Goal: Task Accomplishment & Management: Complete application form

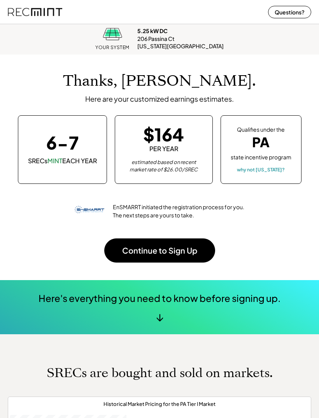
click at [182, 249] on button "Continue to Sign Up" at bounding box center [159, 250] width 111 height 24
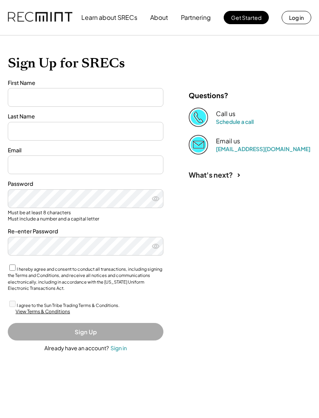
type input "*******"
type input "*****"
type input "**********"
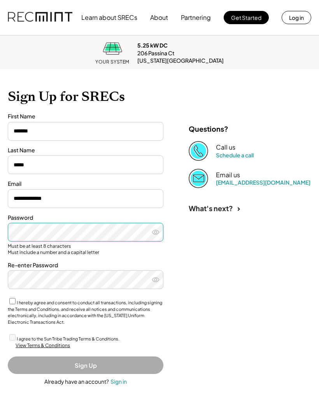
click at [153, 233] on icon at bounding box center [156, 232] width 8 height 8
click at [26, 336] on label "I agree to the Sun Tribe Trading Terms & Conditions." at bounding box center [68, 338] width 103 height 5
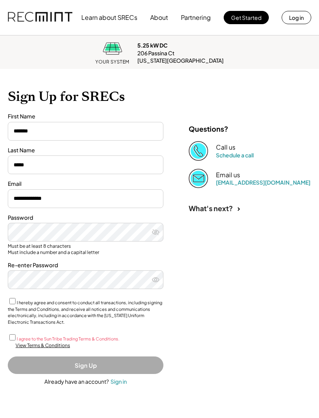
click at [94, 364] on button "Sign Up" at bounding box center [86, 365] width 156 height 18
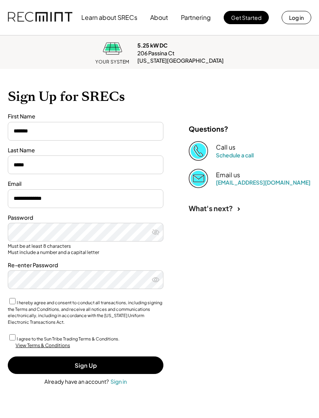
click at [104, 359] on button "Sign Up" at bounding box center [86, 365] width 156 height 18
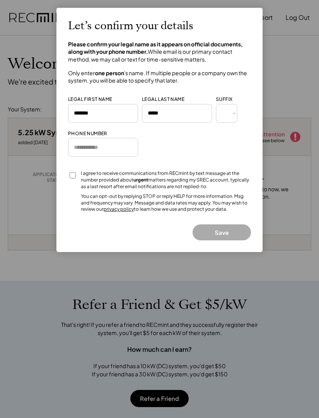
click at [104, 145] on input "tel" at bounding box center [103, 147] width 70 height 19
type input "**********"
click at [229, 228] on button "Save" at bounding box center [222, 232] width 58 height 16
click at [228, 228] on button "Save" at bounding box center [222, 232] width 58 height 16
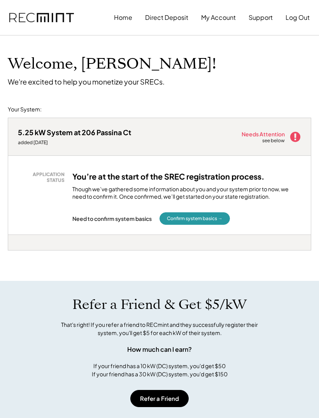
click at [290, 139] on icon at bounding box center [296, 137] width 12 height 12
click at [290, 137] on icon at bounding box center [296, 137] width 12 height 12
click at [297, 134] on use at bounding box center [295, 137] width 10 height 10
click at [199, 216] on button "Confirm system basics →" at bounding box center [195, 218] width 70 height 12
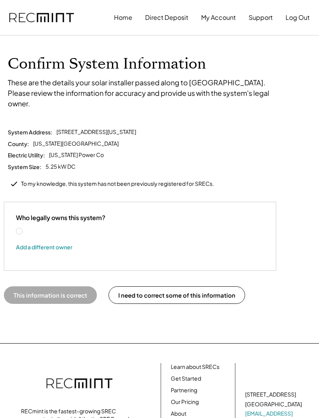
click at [24, 228] on label "[PERSON_NAME]" at bounding box center [59, 230] width 70 height 5
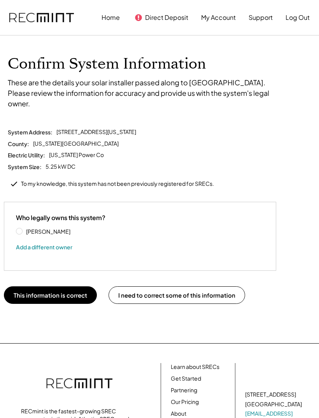
click at [72, 286] on button "This information is correct" at bounding box center [50, 295] width 93 height 18
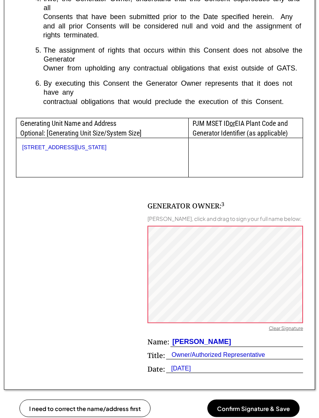
scroll to position [406, 0]
click at [200, 202] on div "GENERATOR OWNER: 3" at bounding box center [185, 205] width 77 height 10
click at [234, 406] on button "Confirm Signature & Save" at bounding box center [253, 408] width 92 height 18
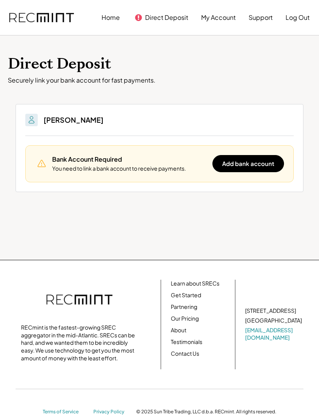
click at [253, 164] on button "Add bank account" at bounding box center [248, 163] width 72 height 17
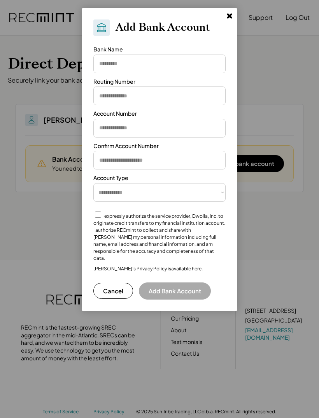
click at [115, 284] on button "Cancel" at bounding box center [113, 291] width 40 height 16
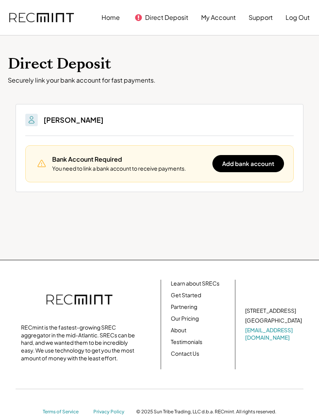
click at [36, 121] on img at bounding box center [31, 119] width 9 height 9
click at [297, 22] on button "Log Out" at bounding box center [298, 18] width 24 height 16
